Goal: Information Seeking & Learning: Check status

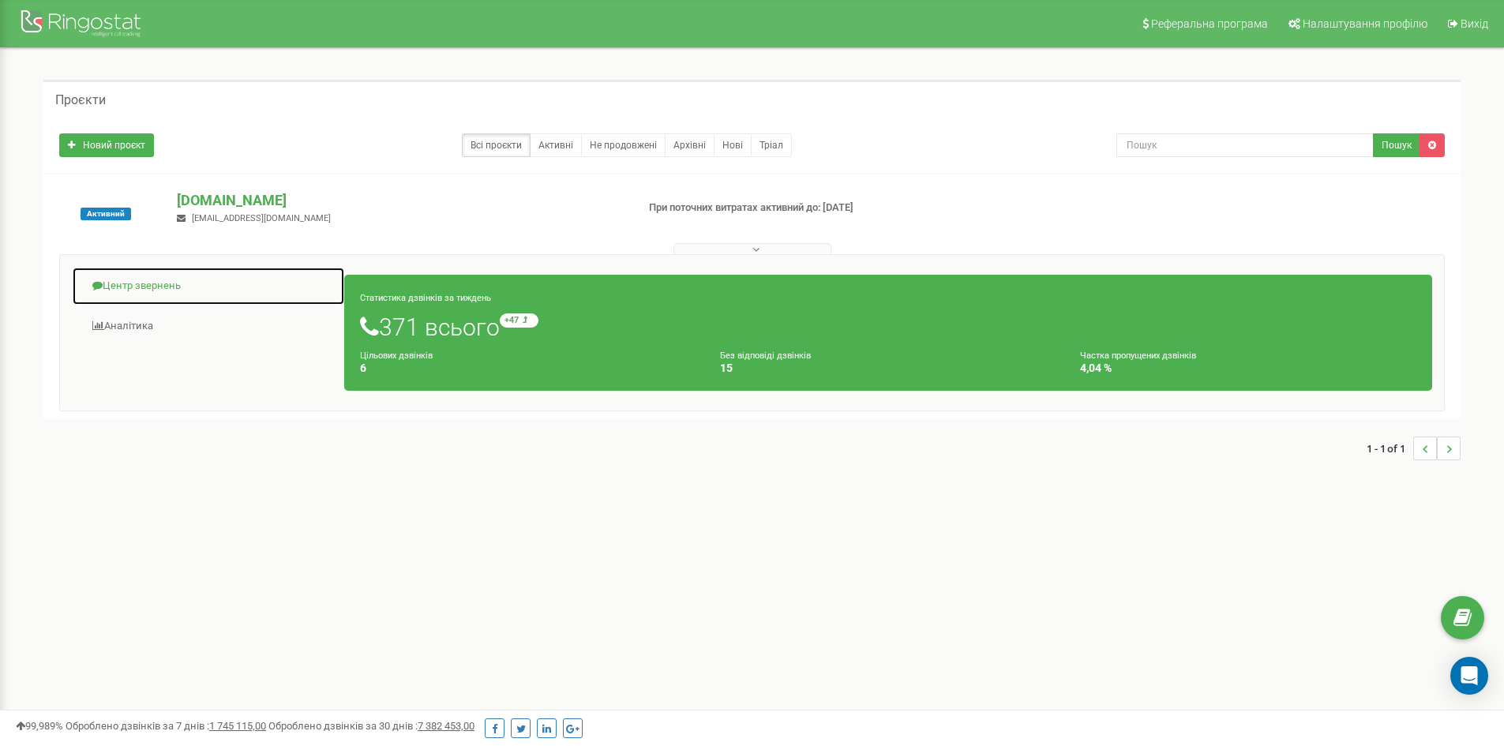
click at [147, 278] on link "Центр звернень" at bounding box center [208, 286] width 273 height 39
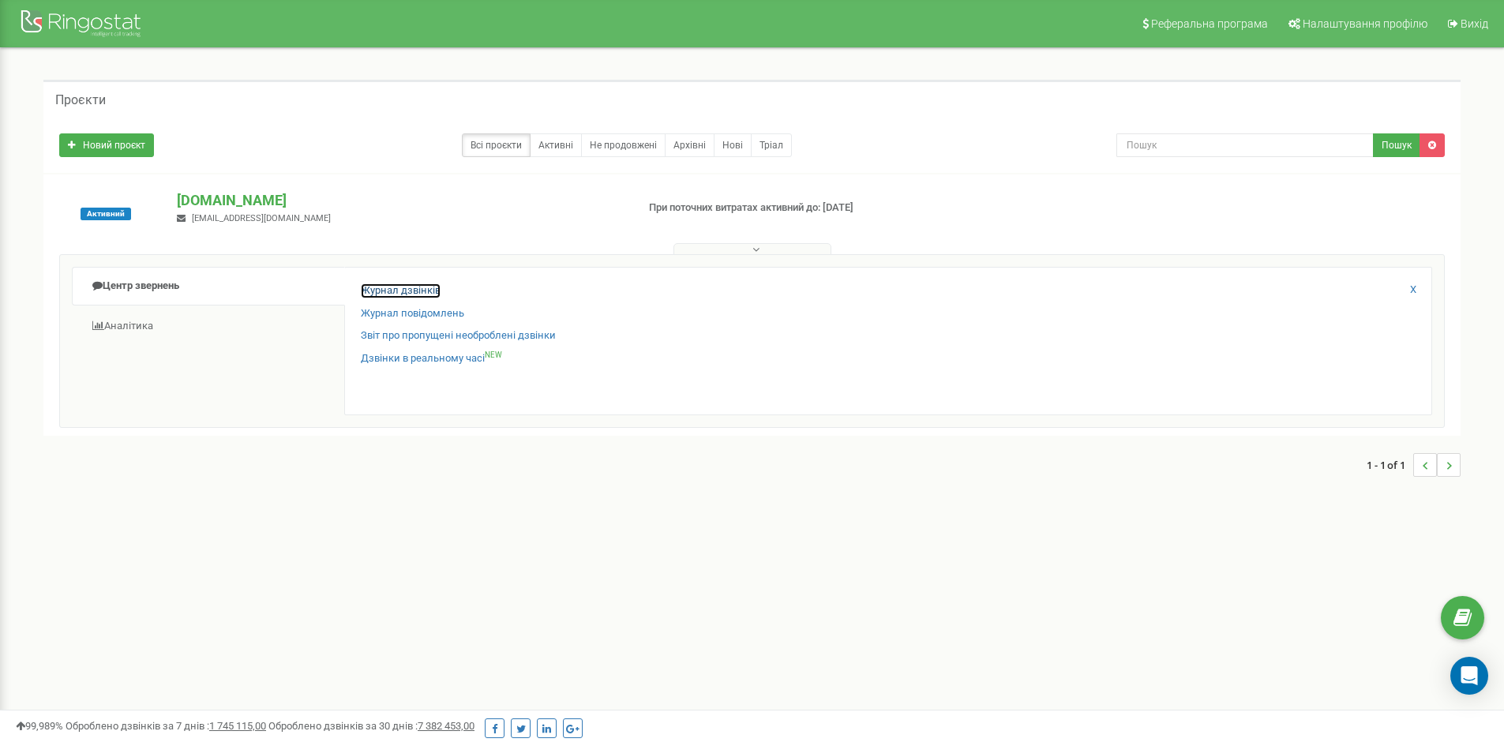
click at [420, 287] on link "Журнал дзвінків" at bounding box center [401, 290] width 80 height 15
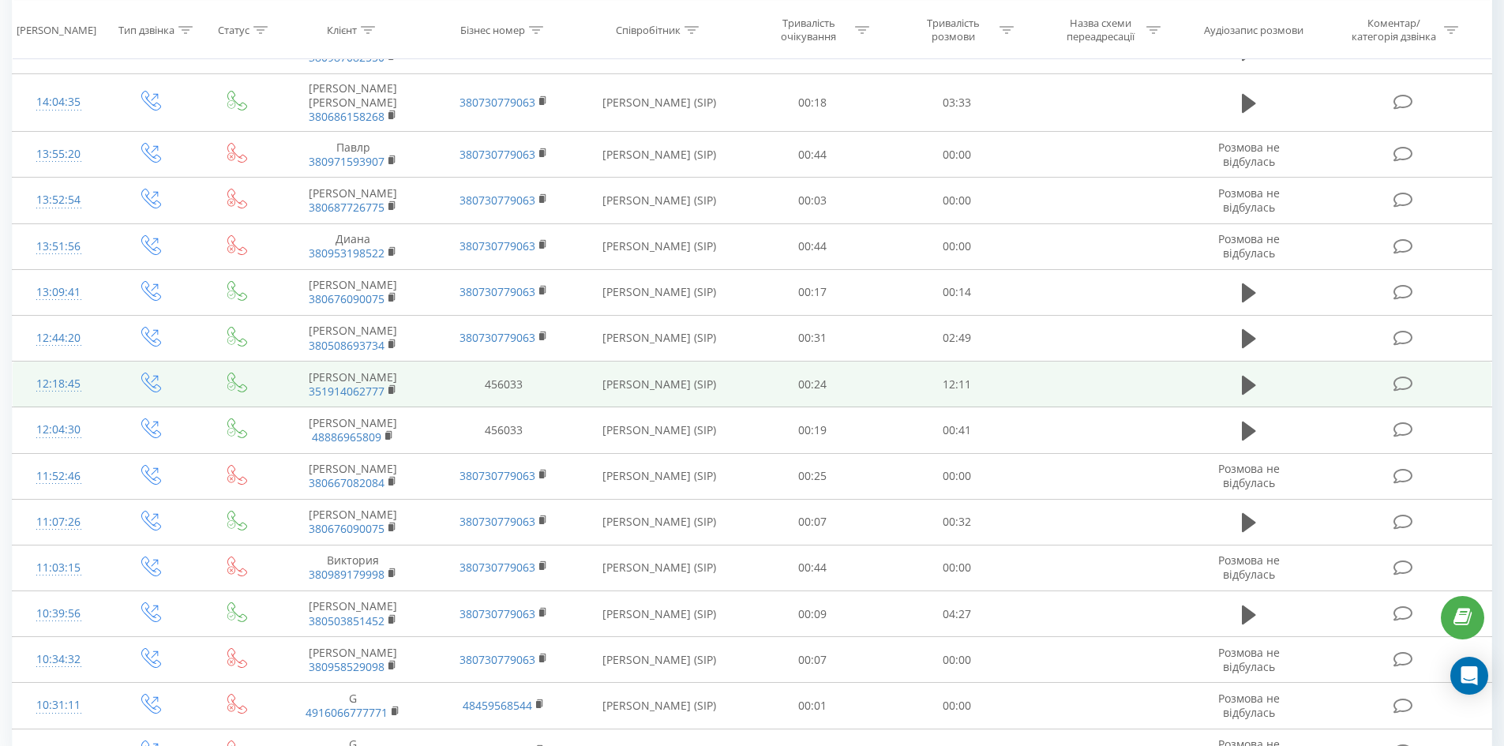
scroll to position [710, 0]
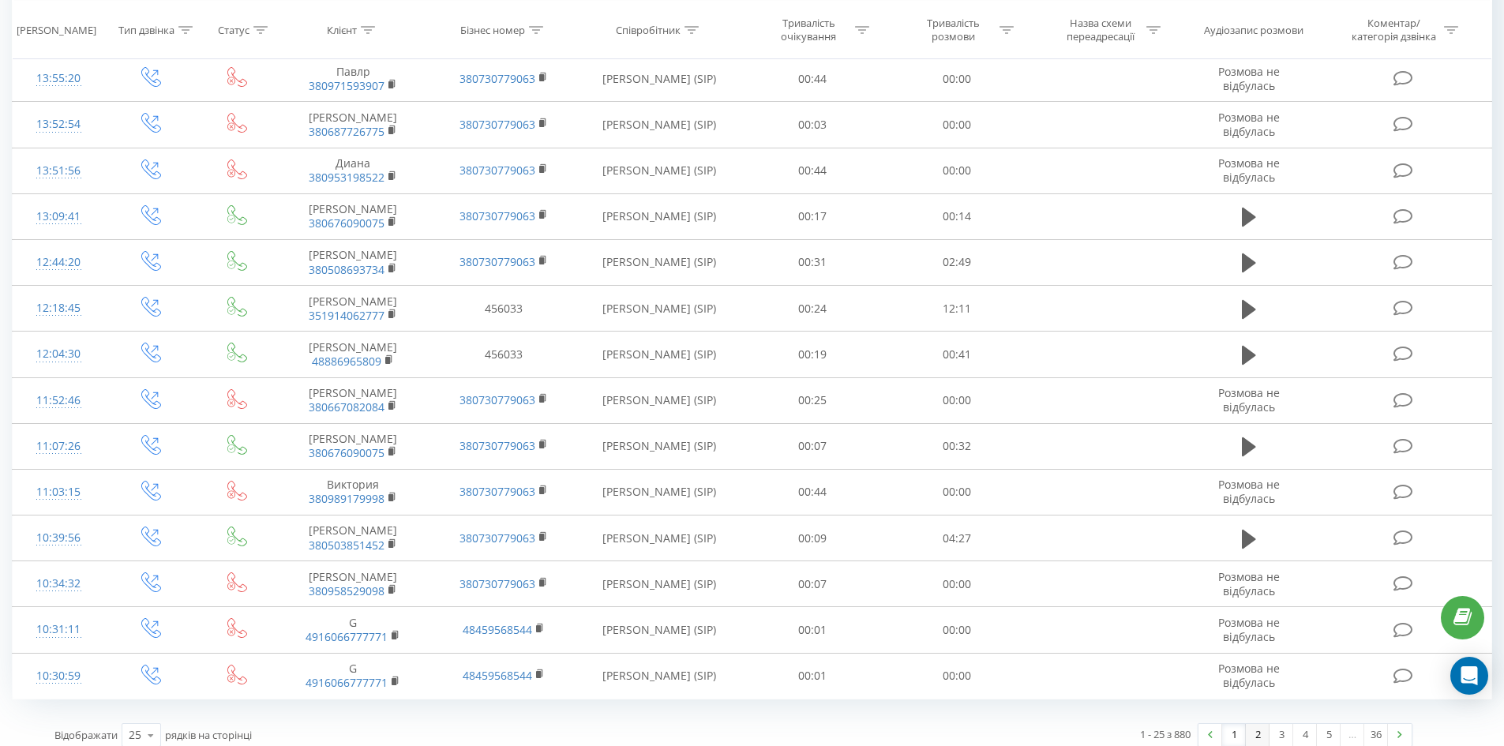
click at [1252, 724] on link "2" at bounding box center [1258, 735] width 24 height 22
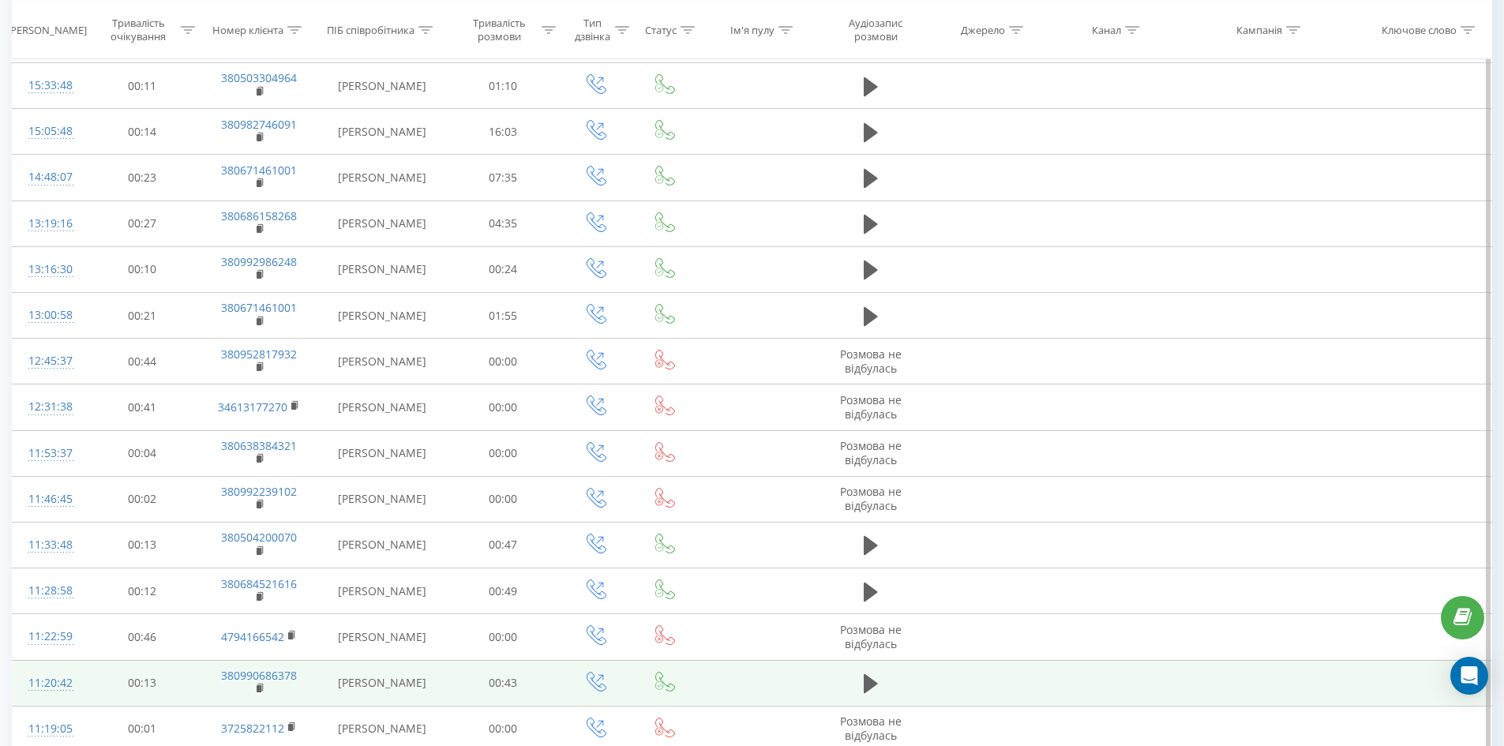
scroll to position [698, 0]
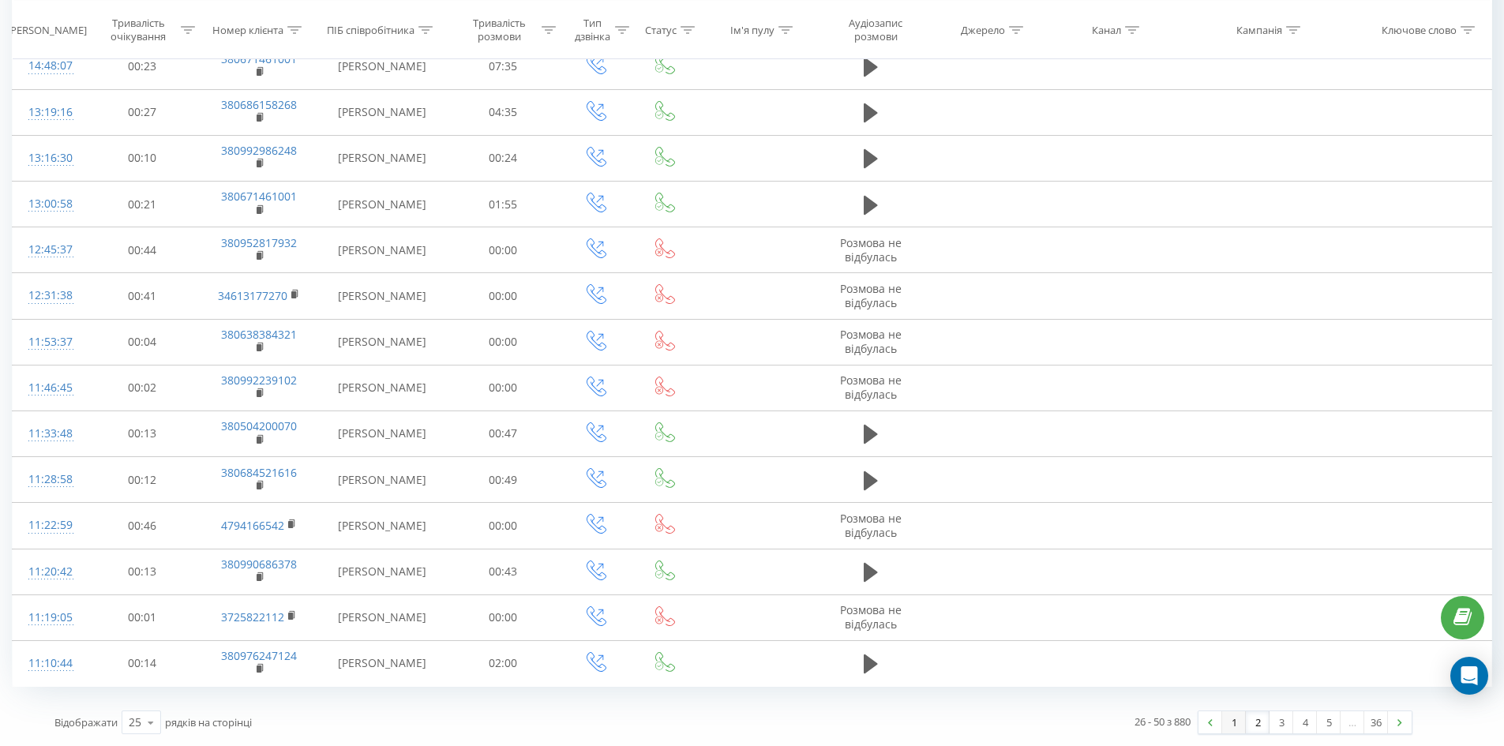
click at [1235, 722] on link "1" at bounding box center [1234, 722] width 24 height 22
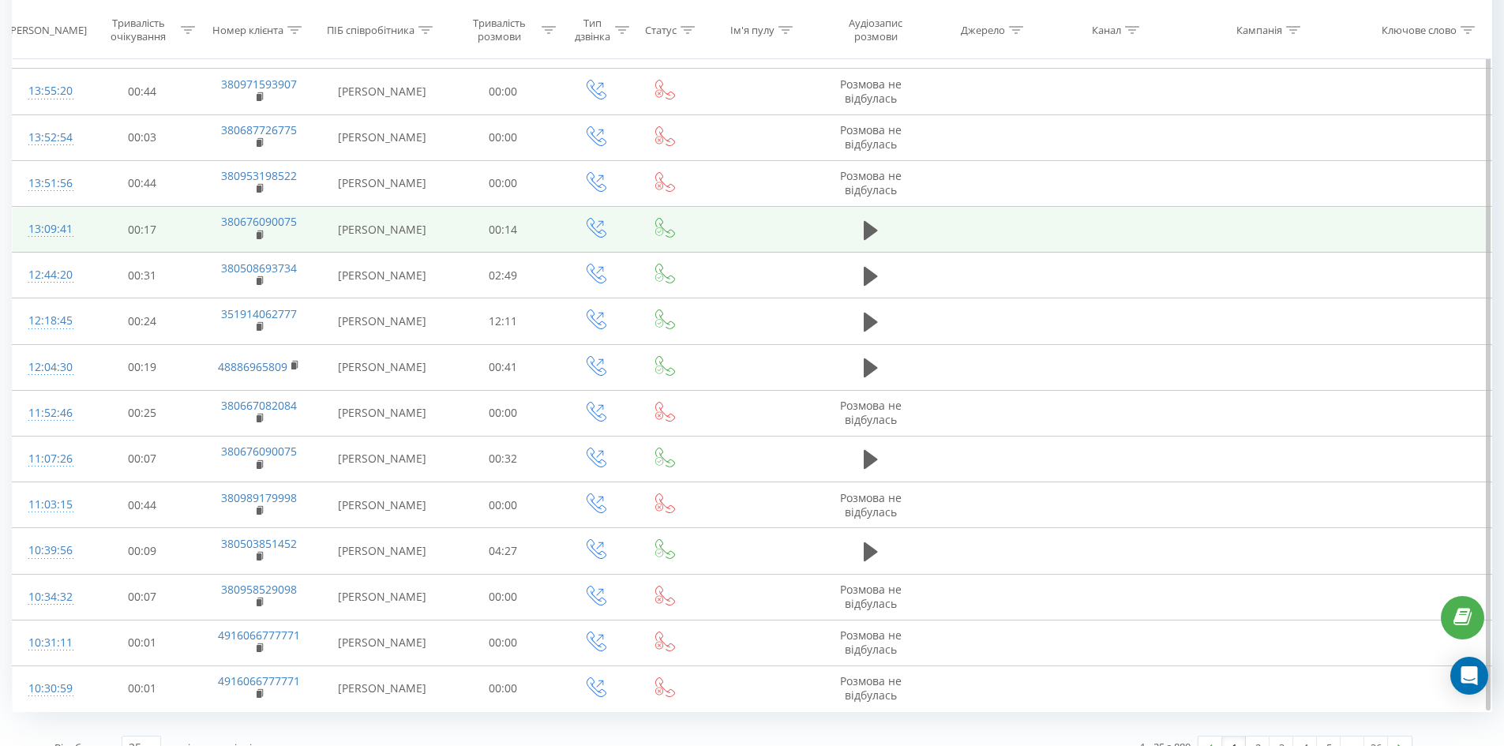
scroll to position [698, 0]
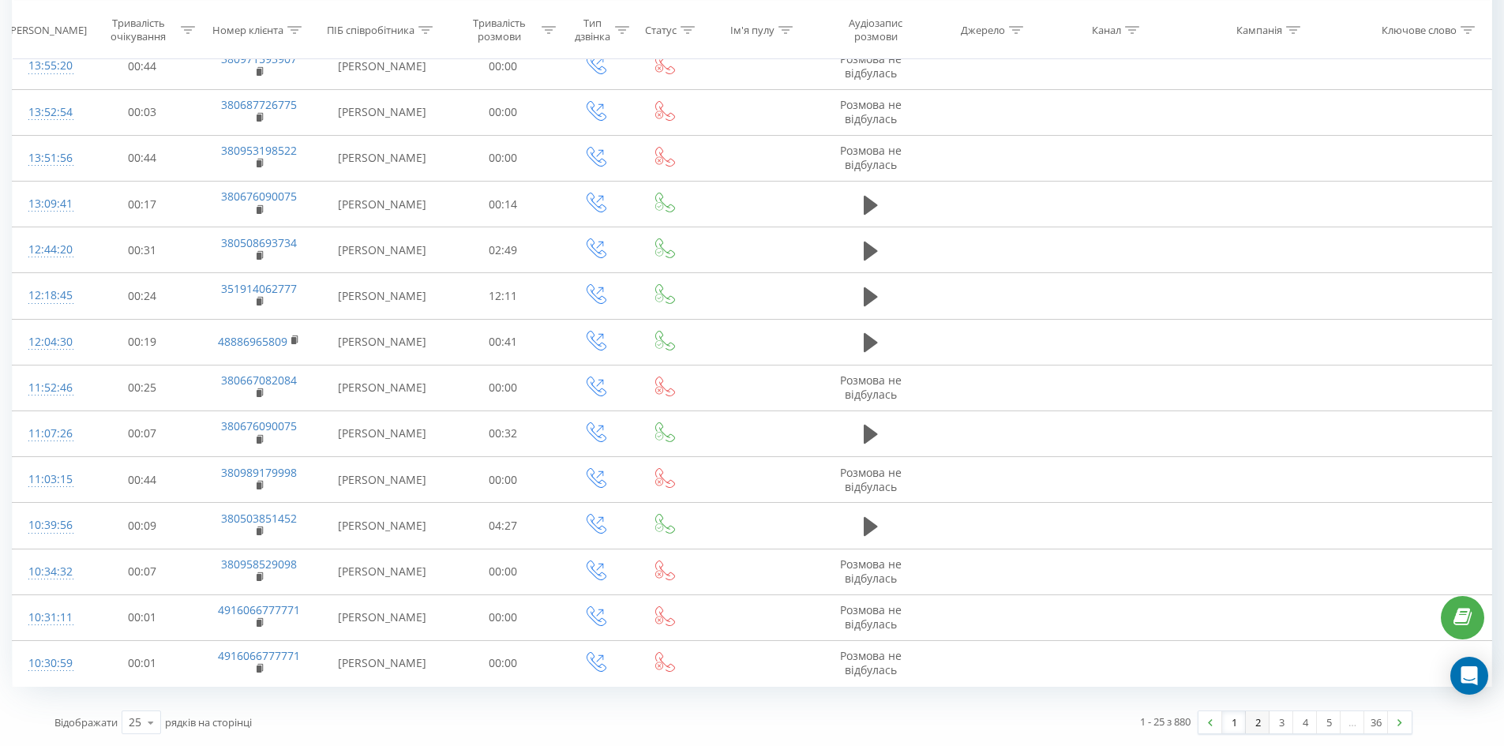
click at [1252, 723] on link "2" at bounding box center [1258, 722] width 24 height 22
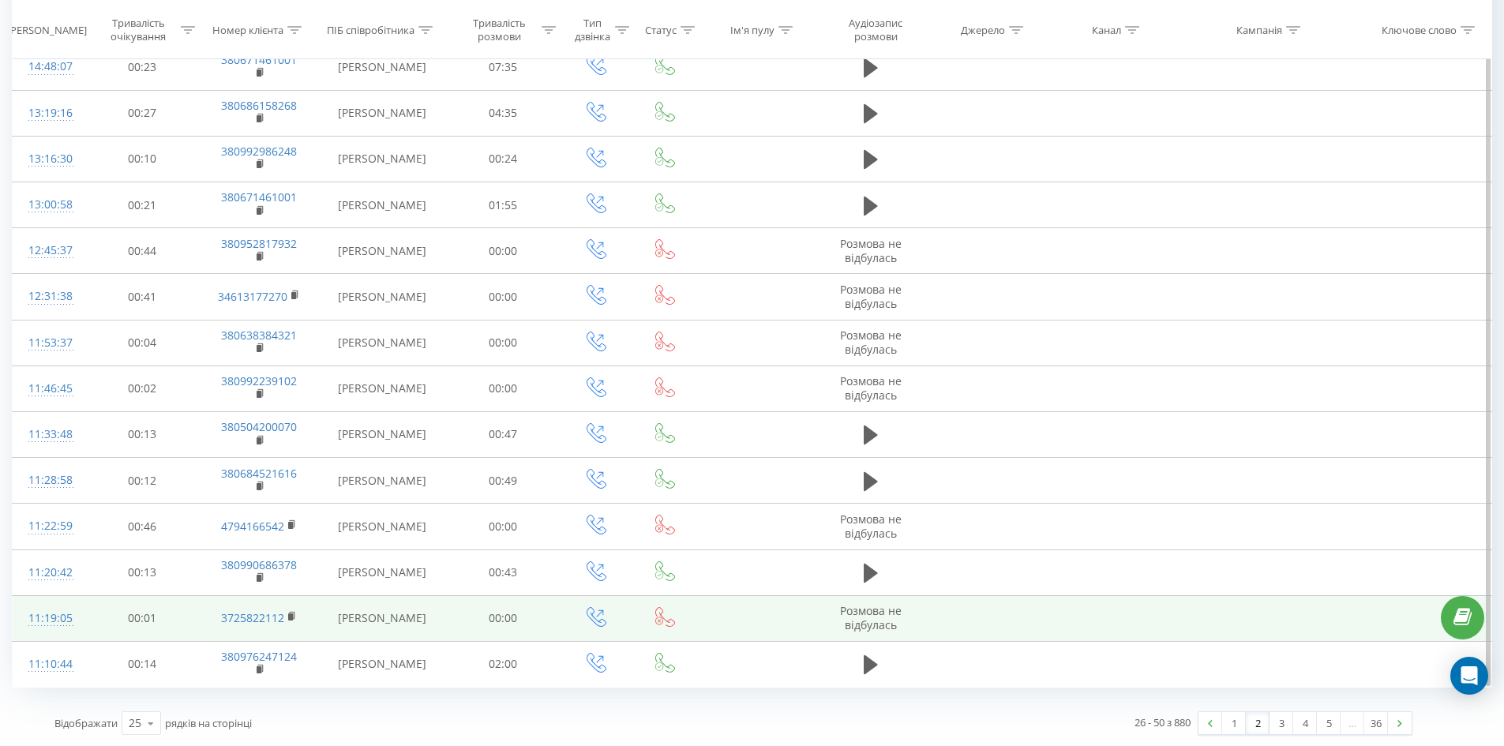
scroll to position [698, 0]
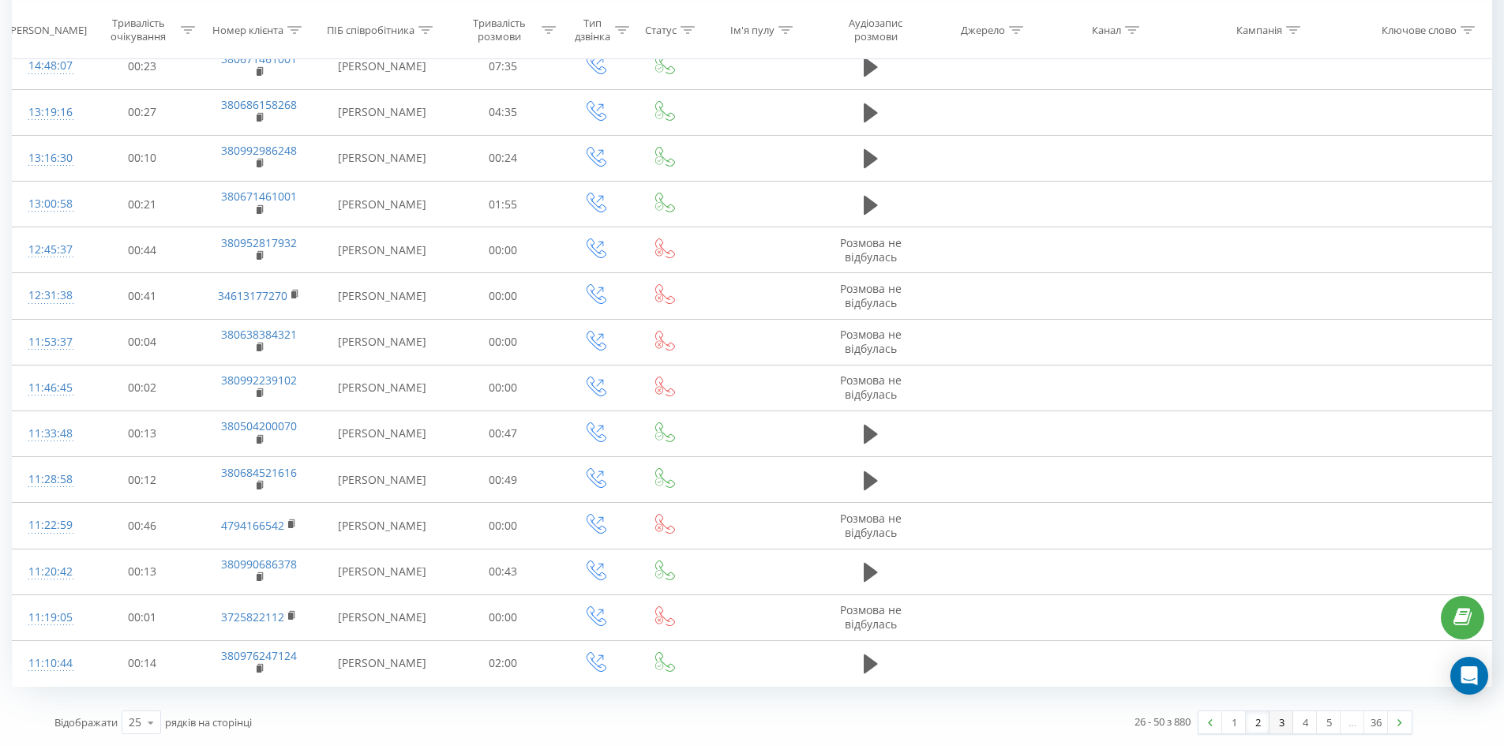
click at [1276, 724] on link "3" at bounding box center [1282, 722] width 24 height 22
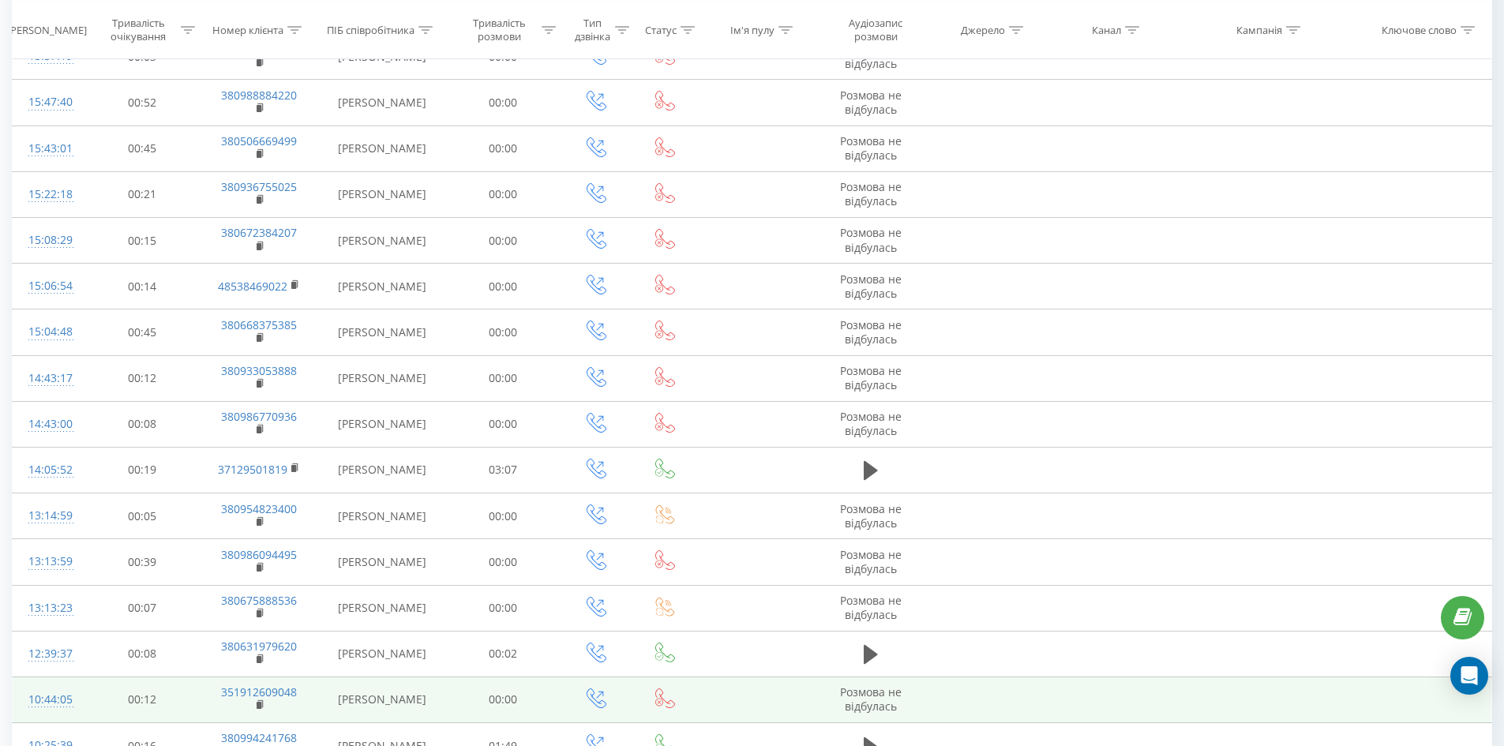
scroll to position [730, 0]
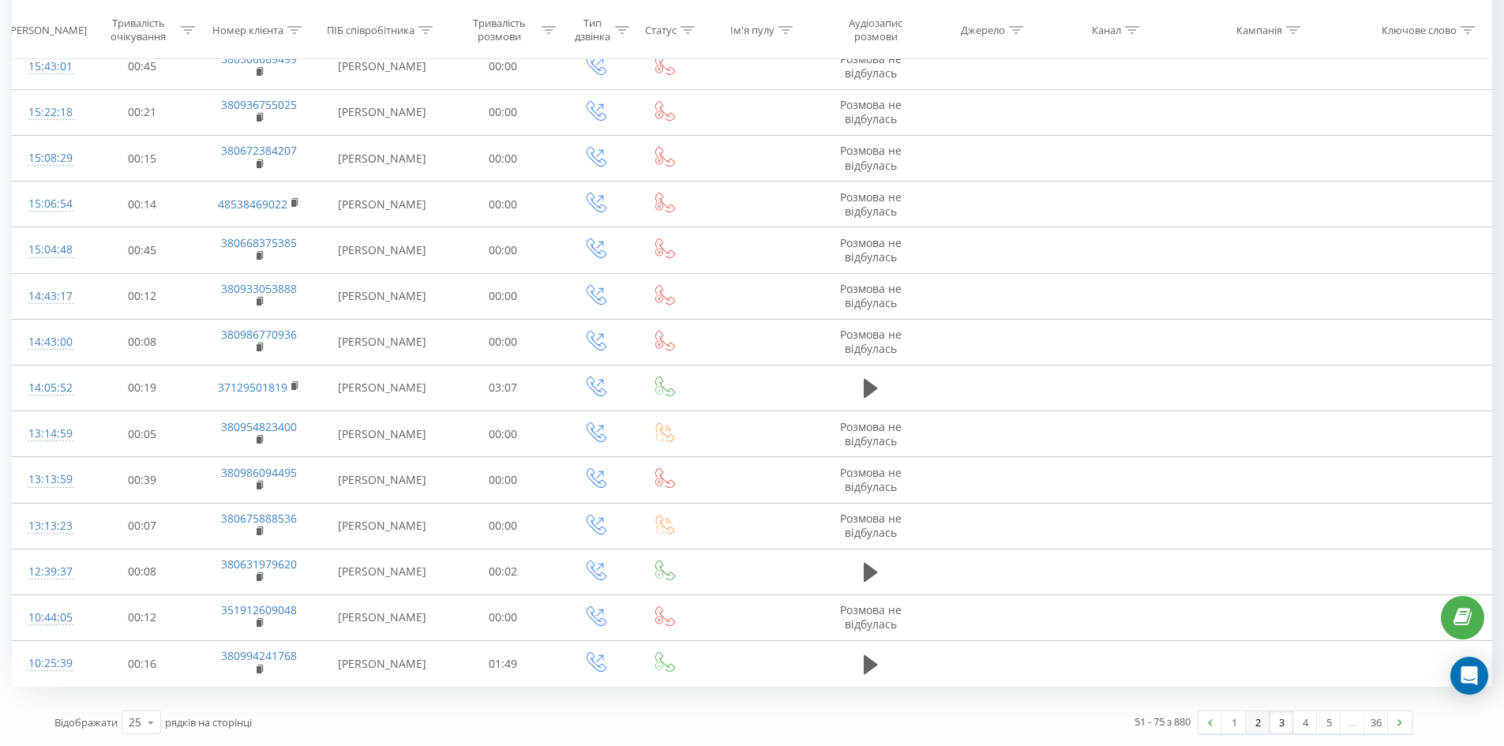
click at [1259, 719] on link "2" at bounding box center [1258, 722] width 24 height 22
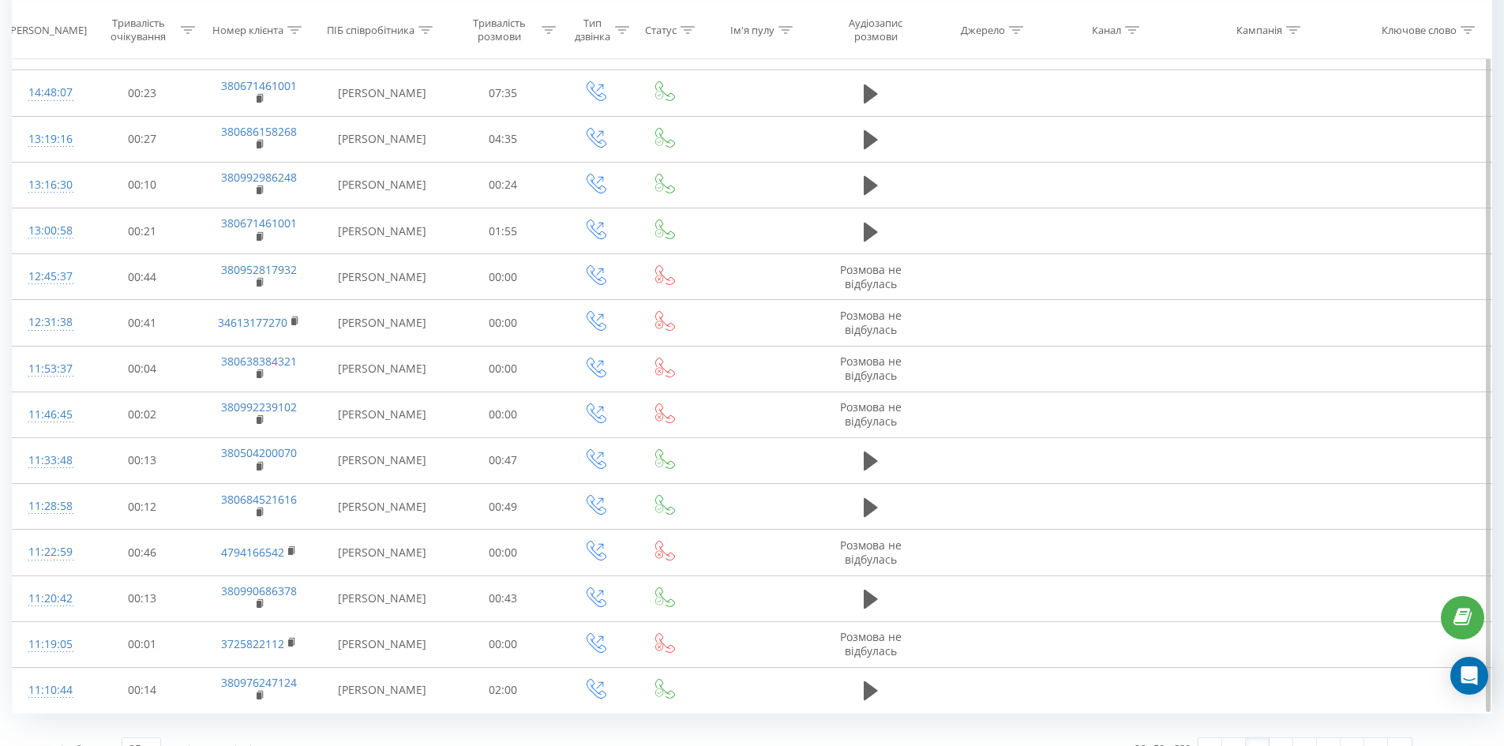
scroll to position [698, 0]
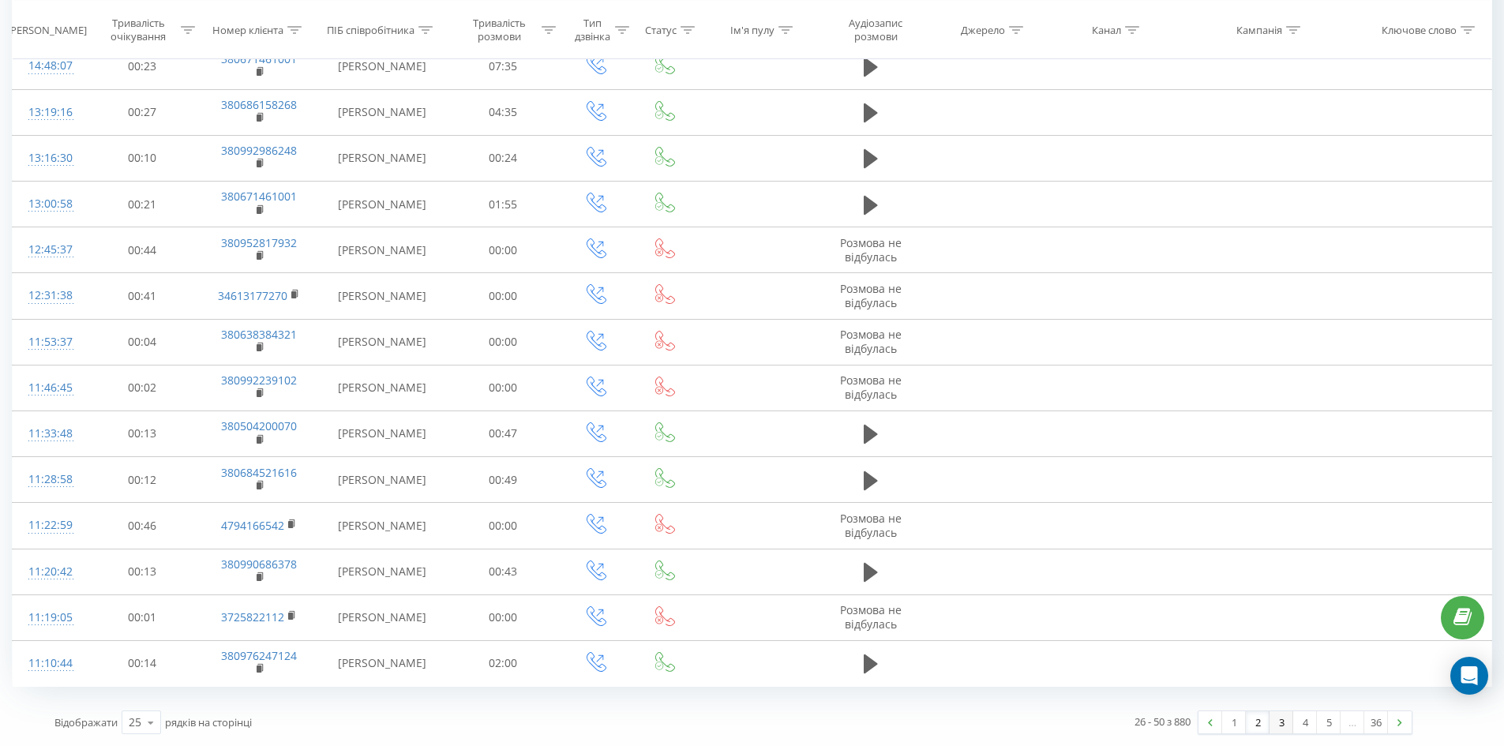
click at [1289, 726] on link "3" at bounding box center [1282, 722] width 24 height 22
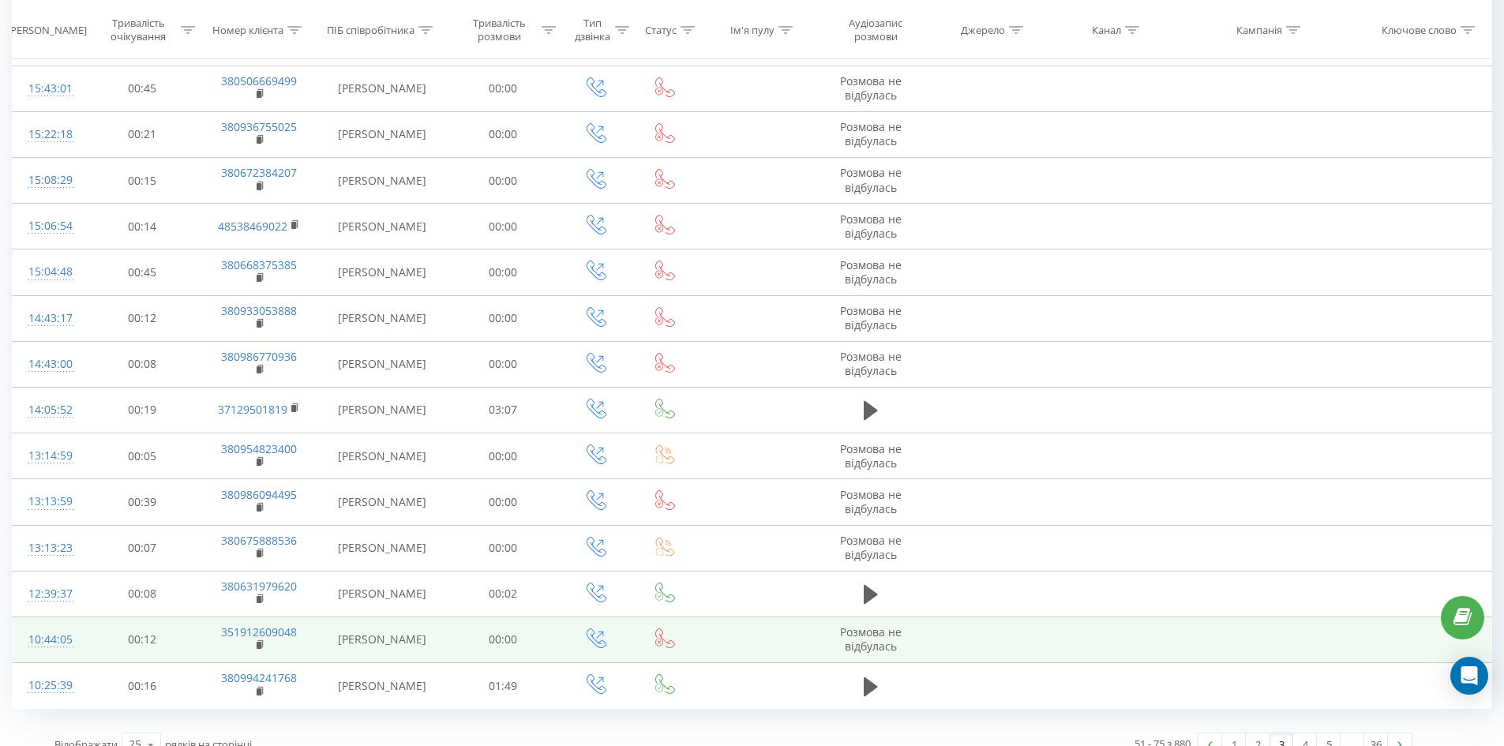
scroll to position [730, 0]
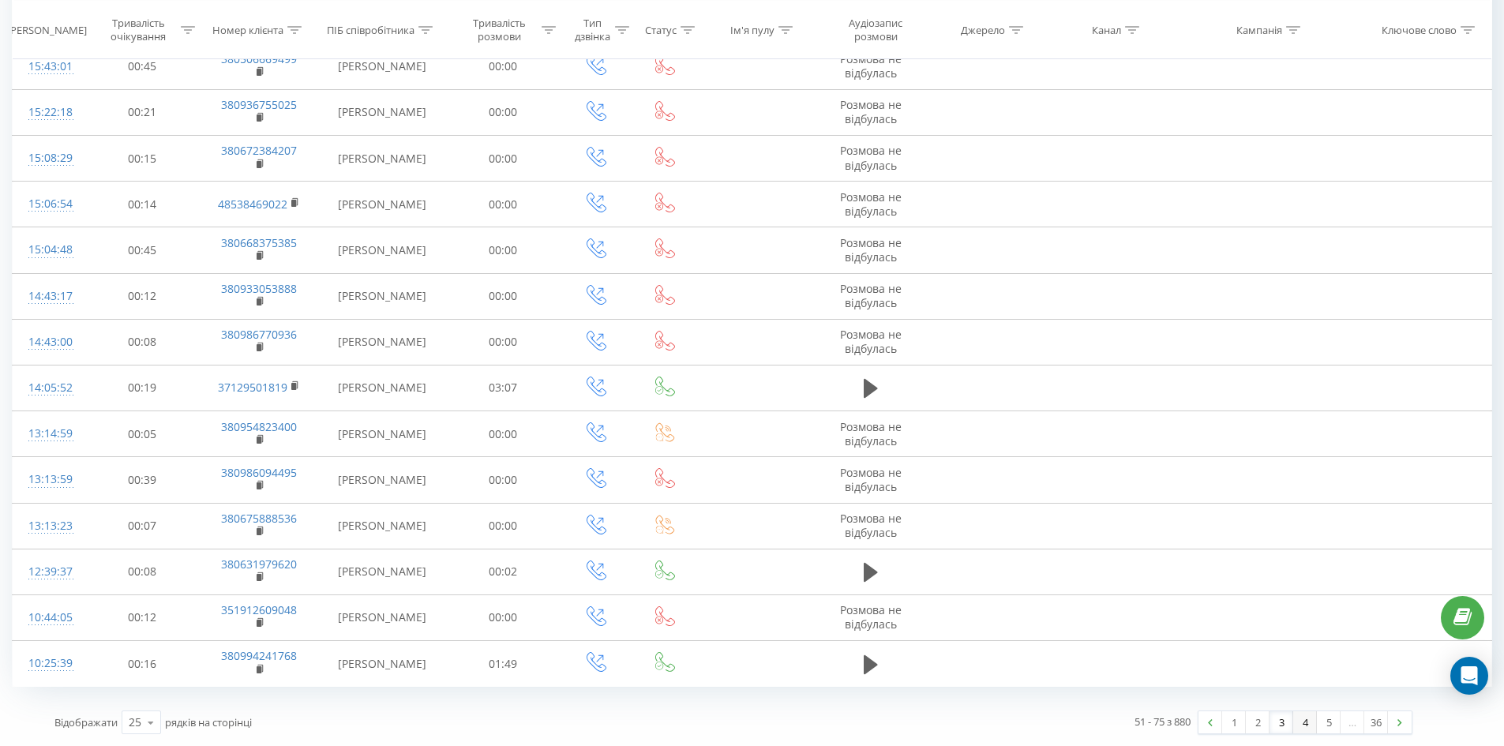
click at [1301, 726] on link "4" at bounding box center [1305, 722] width 24 height 22
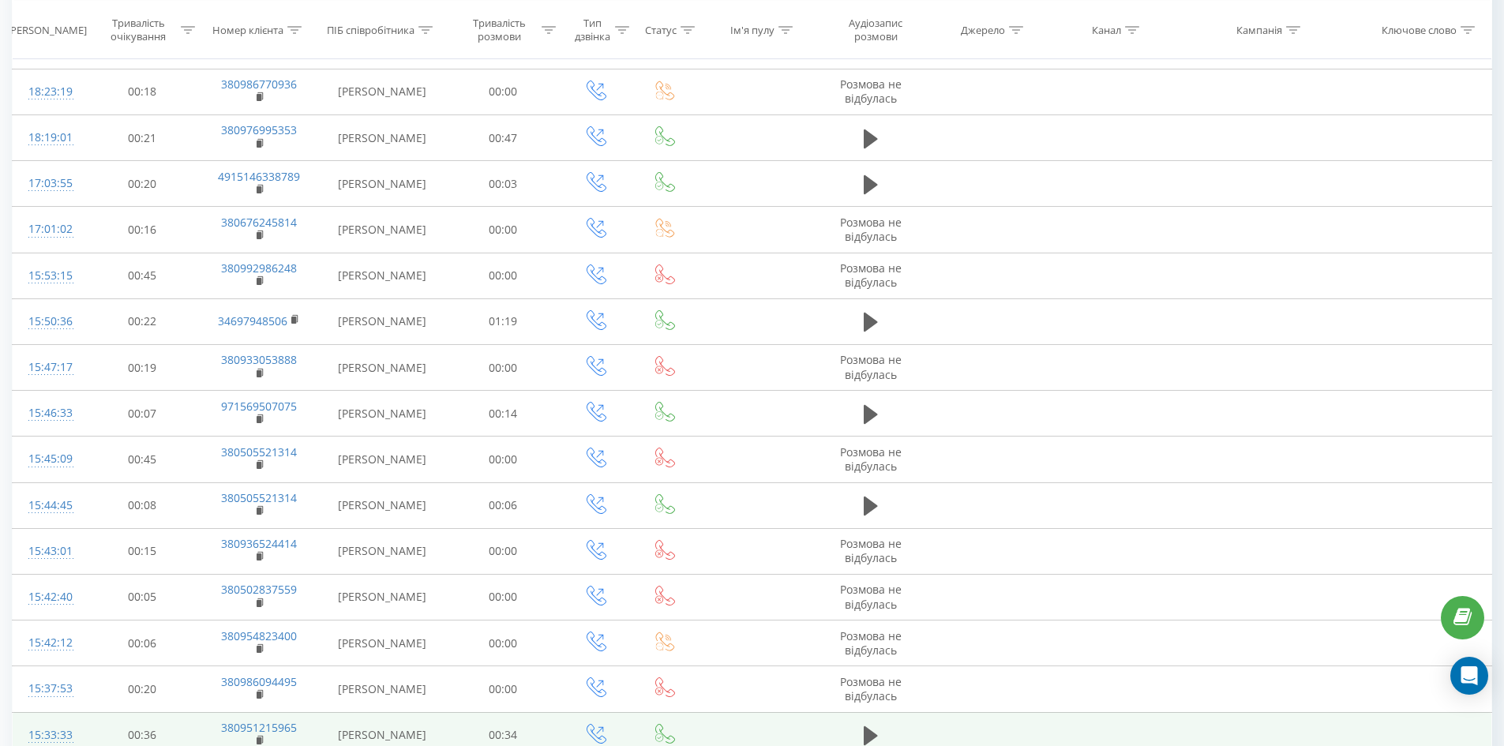
scroll to position [730, 0]
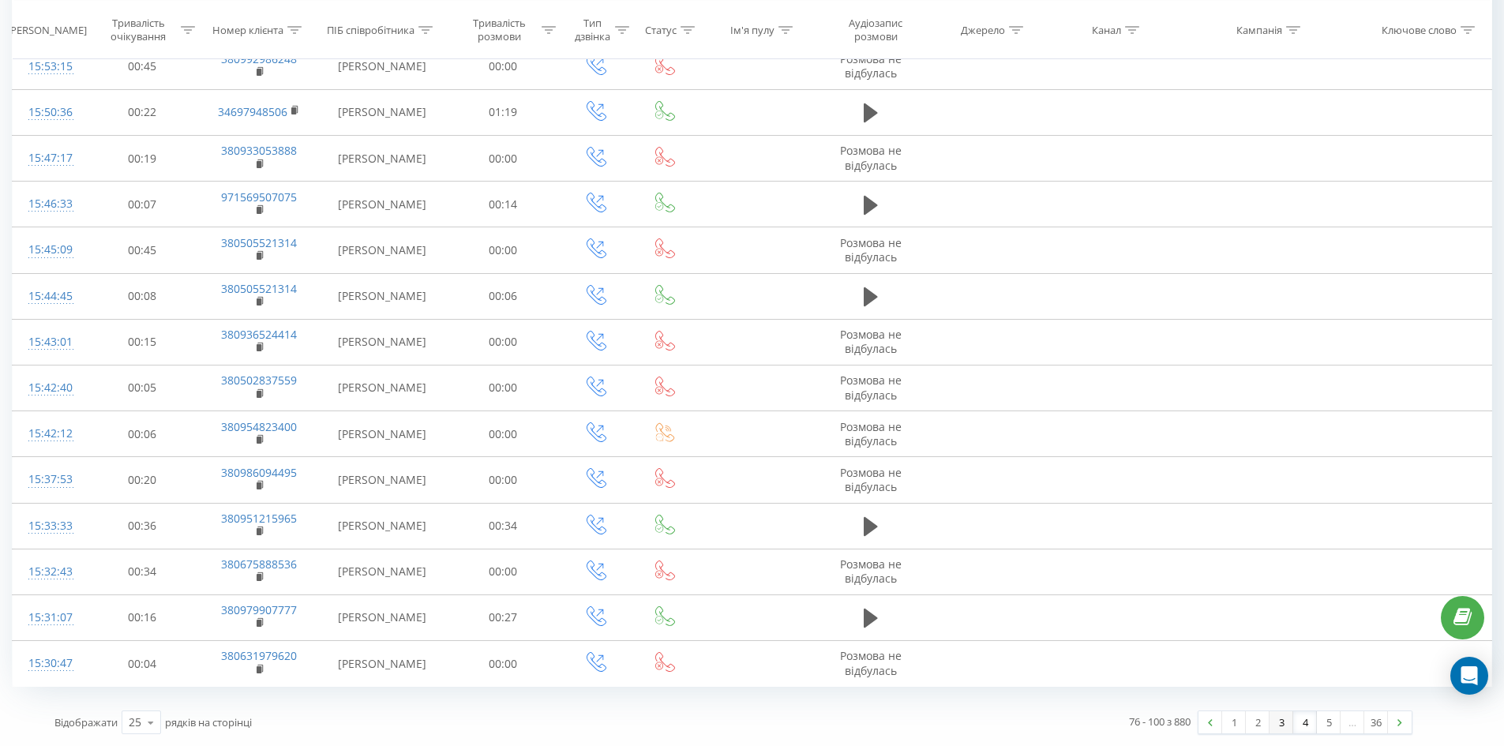
click at [1281, 722] on link "3" at bounding box center [1282, 722] width 24 height 22
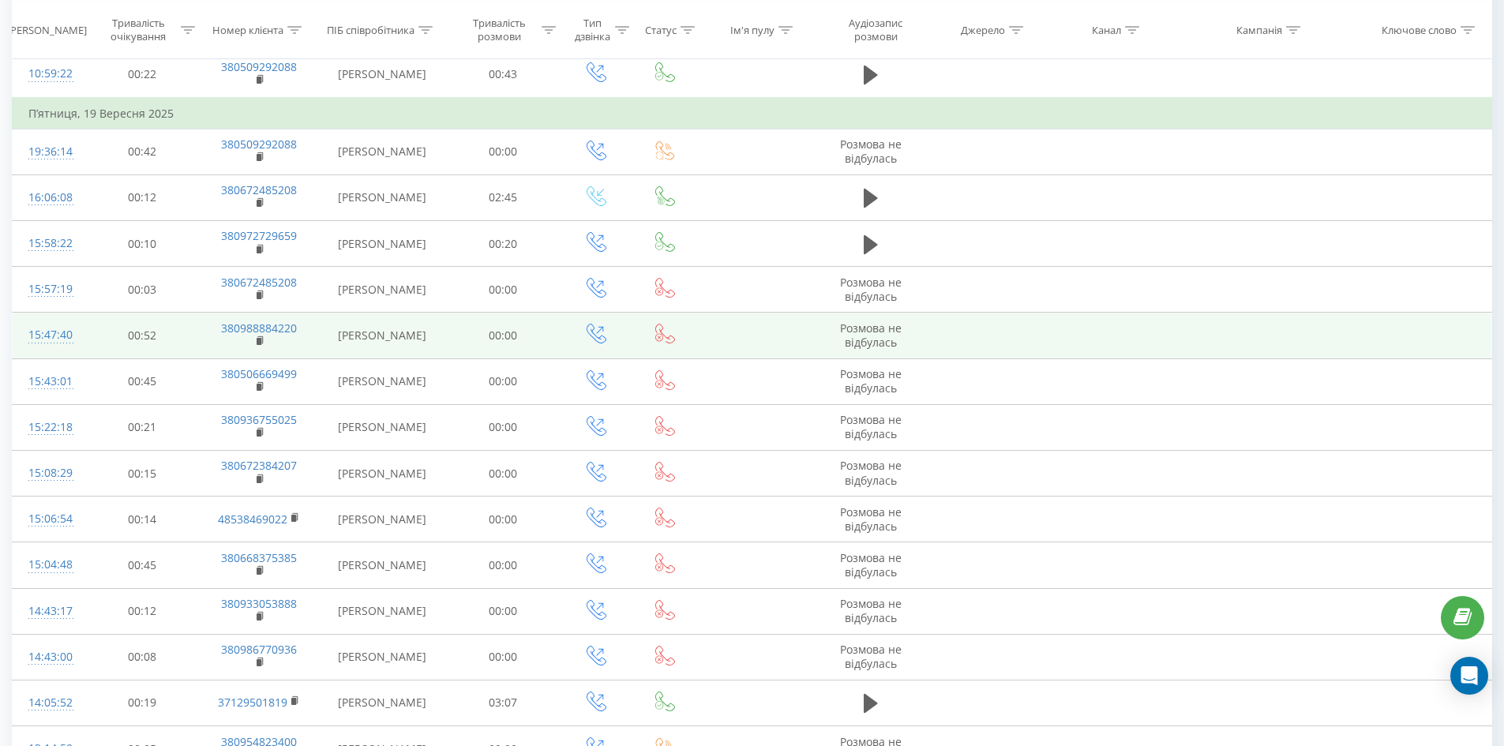
scroll to position [414, 0]
